Goal: Task Accomplishment & Management: Use online tool/utility

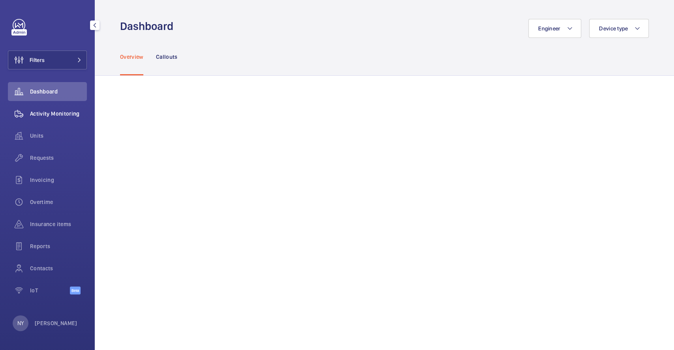
click at [47, 112] on span "Activity Monitoring" at bounding box center [58, 114] width 57 height 8
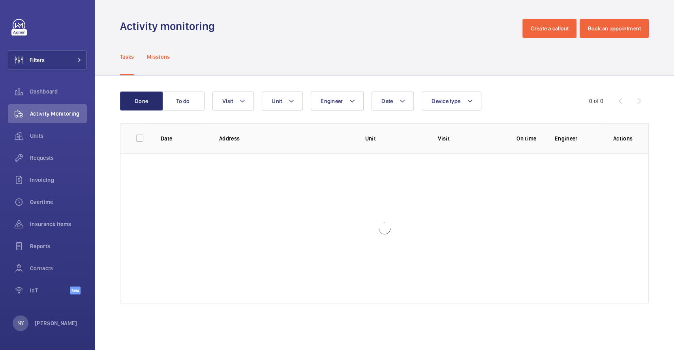
click at [159, 53] on p "Missions" at bounding box center [158, 57] width 23 height 8
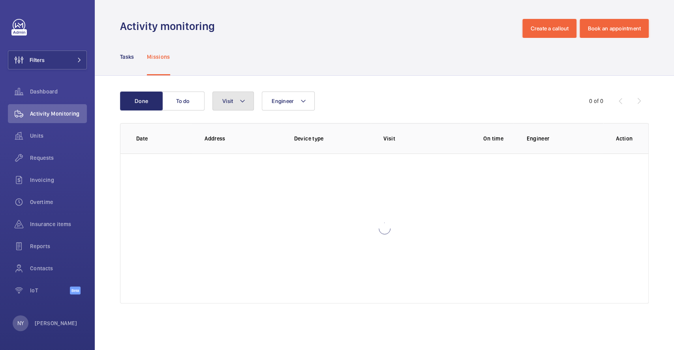
click at [232, 98] on span "Visit" at bounding box center [227, 101] width 11 height 6
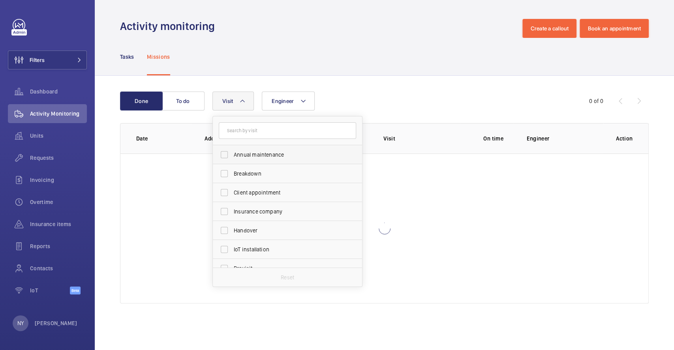
click at [263, 150] on label "Annual maintenance" at bounding box center [281, 154] width 137 height 19
click at [232, 150] on input "Annual maintenance" at bounding box center [224, 155] width 16 height 16
checkbox input "true"
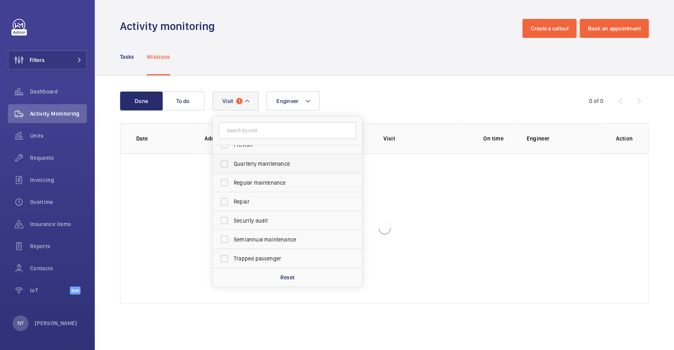
click at [274, 159] on label "Quarterly maintenance" at bounding box center [281, 163] width 137 height 19
click at [232, 159] on input "Quarterly maintenance" at bounding box center [224, 164] width 16 height 16
checkbox input "true"
click at [272, 182] on span "Regular maintenance" at bounding box center [288, 183] width 109 height 8
click at [232, 182] on input "Regular maintenance" at bounding box center [224, 183] width 16 height 16
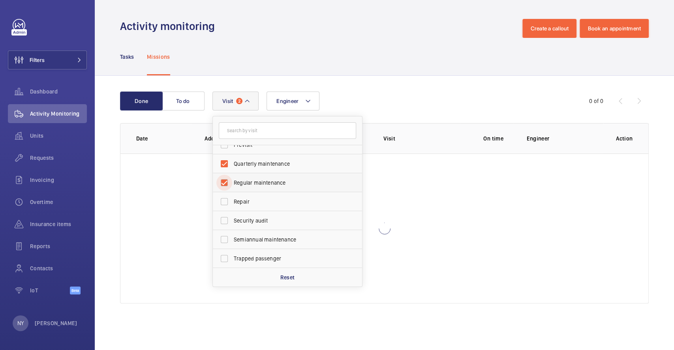
checkbox input "true"
click at [271, 244] on label "Semiannual maintenance" at bounding box center [281, 239] width 137 height 19
click at [232, 244] on input "Semiannual maintenance" at bounding box center [224, 240] width 16 height 16
checkbox input "true"
click at [48, 62] on button "Filters" at bounding box center [47, 60] width 79 height 19
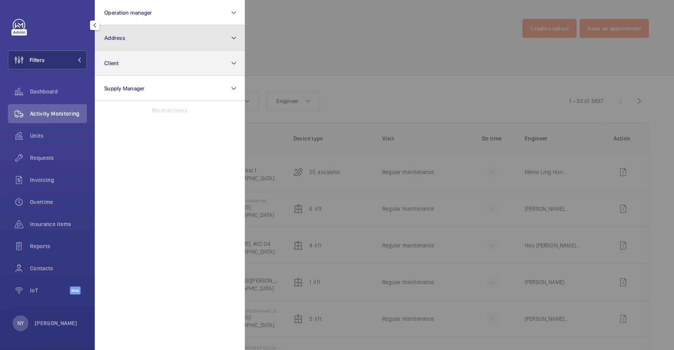
click at [154, 50] on button "Address" at bounding box center [170, 37] width 150 height 25
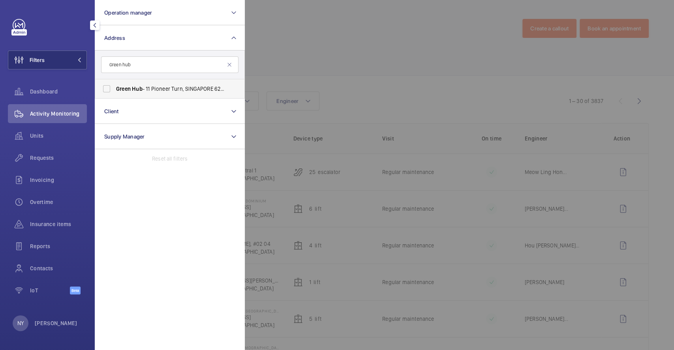
type input "Green hub"
click at [156, 86] on span "Green Hub - 11 Pioneer Turn, SINGAPORE 627575" at bounding box center [170, 89] width 109 height 8
click at [115, 86] on input "Green Hub - 11 Pioneer Turn, SINGAPORE 627575" at bounding box center [107, 89] width 16 height 16
checkbox input "true"
click at [359, 63] on div at bounding box center [582, 175] width 674 height 350
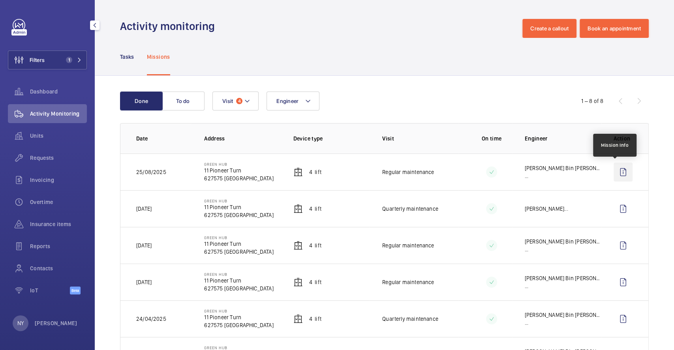
click at [622, 173] on wm-front-icon-button at bounding box center [623, 172] width 19 height 19
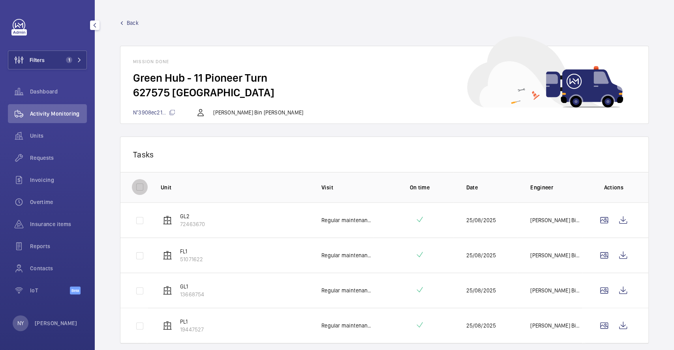
click at [140, 181] on input "checkbox" at bounding box center [140, 187] width 16 height 16
checkbox input "true"
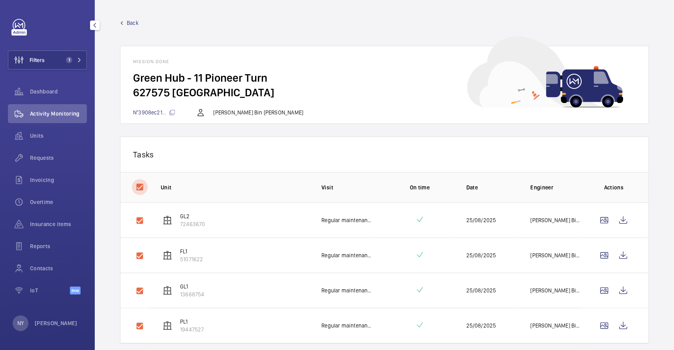
checkbox input "true"
click at [613, 158] on button "Download 4 reports" at bounding box center [603, 154] width 66 height 19
click at [41, 321] on p "Ngay Yin" at bounding box center [56, 323] width 43 height 8
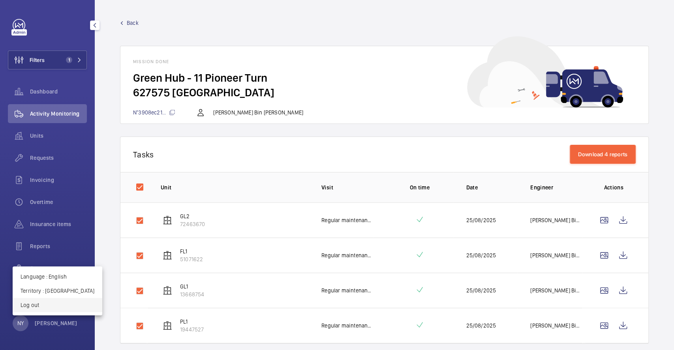
click at [45, 305] on p "Log out" at bounding box center [58, 305] width 74 height 8
